Goal: Task Accomplishment & Management: Manage account settings

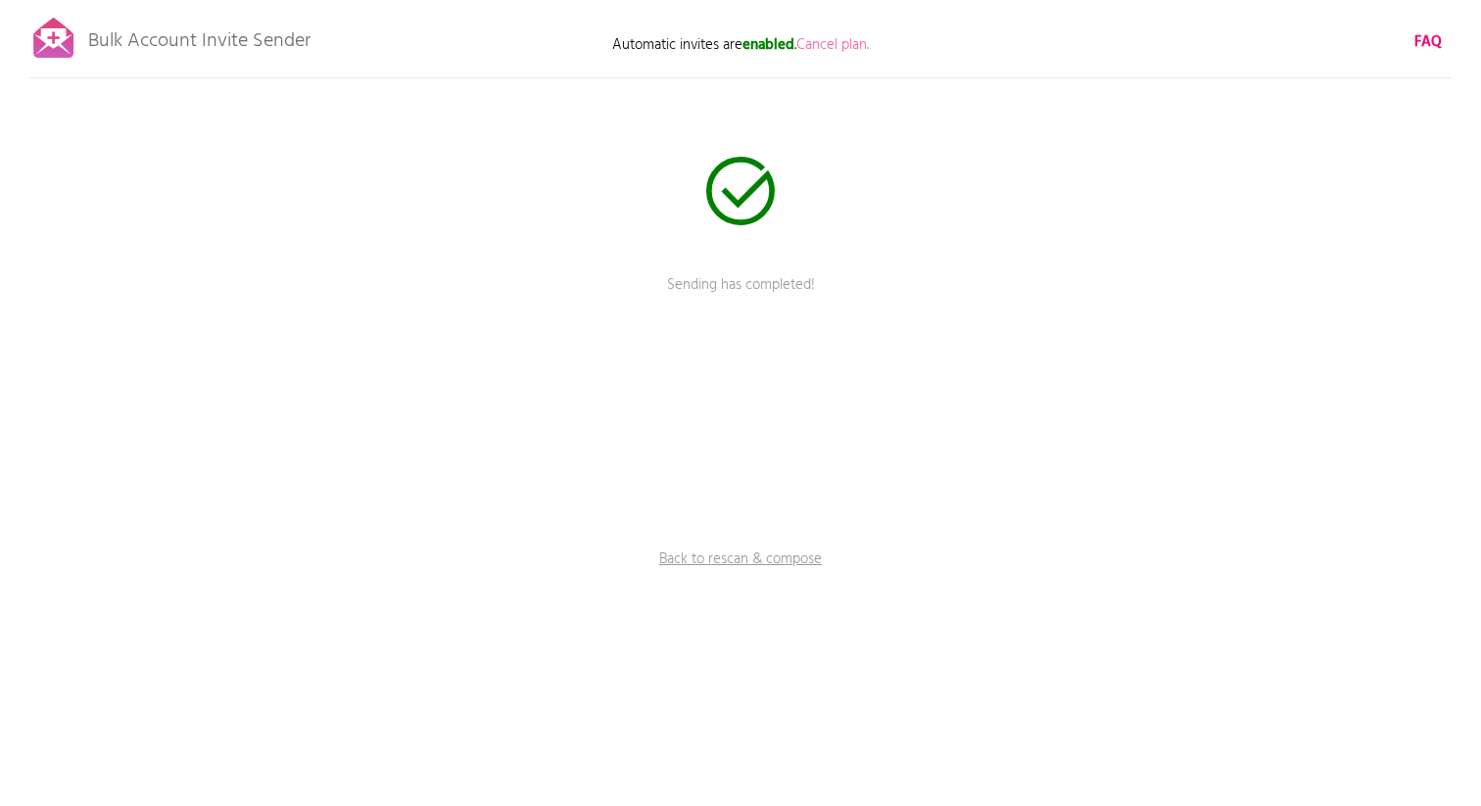
click at [841, 43] on span "Cancel plan." at bounding box center [833, 45] width 72 height 24
click at [827, 40] on span "Cancel plan." at bounding box center [833, 45] width 72 height 24
click at [832, 40] on span "Cancel plan." at bounding box center [833, 45] width 72 height 24
click at [842, 45] on span "Cancel plan." at bounding box center [833, 45] width 72 height 24
click at [728, 559] on link "Back to rescan & compose" at bounding box center [741, 573] width 588 height 49
